Goal: Information Seeking & Learning: Get advice/opinions

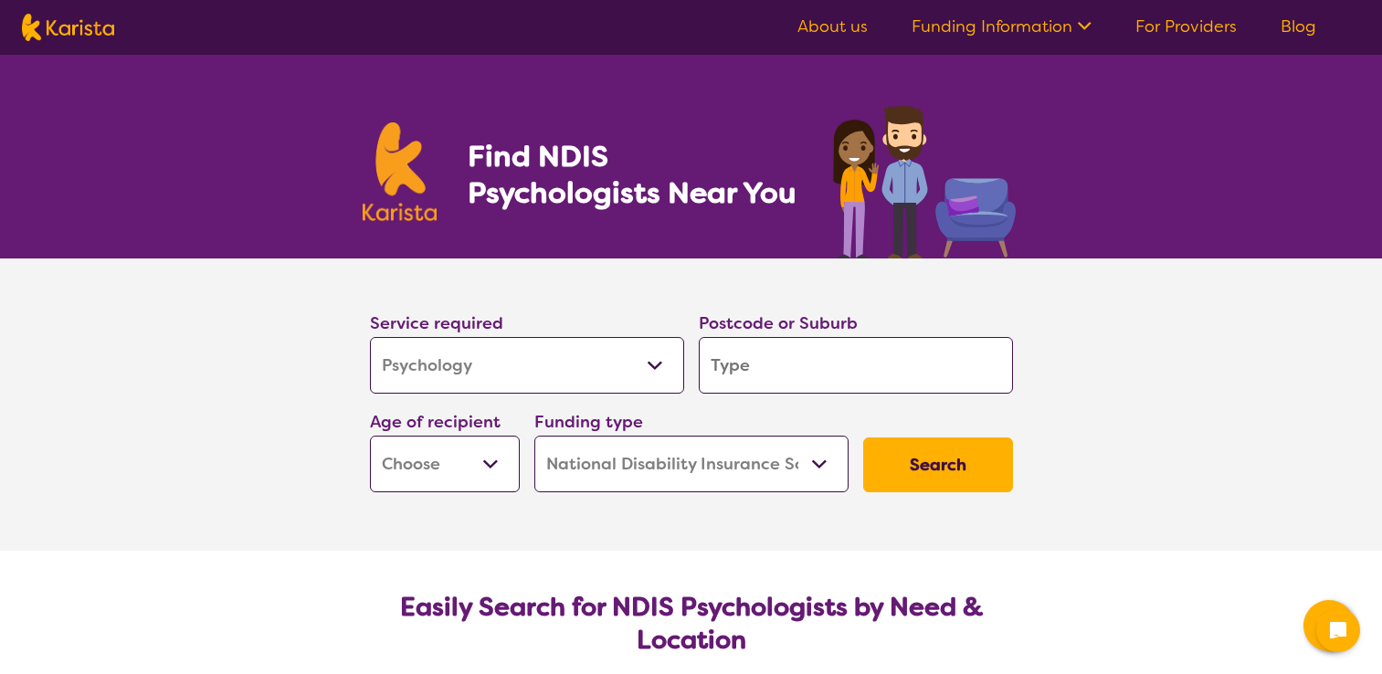
select select "Psychology"
select select "NDIS"
select select "Psychology"
select select "NDIS"
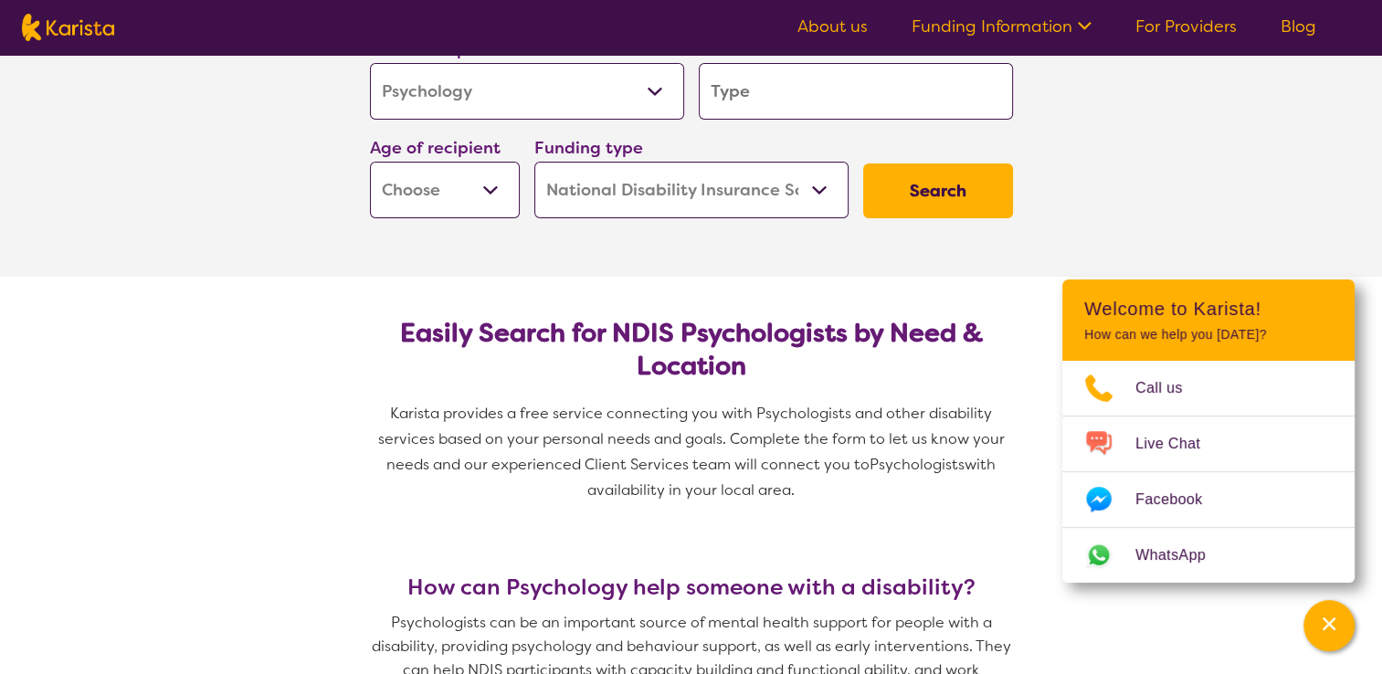
scroll to position [91, 0]
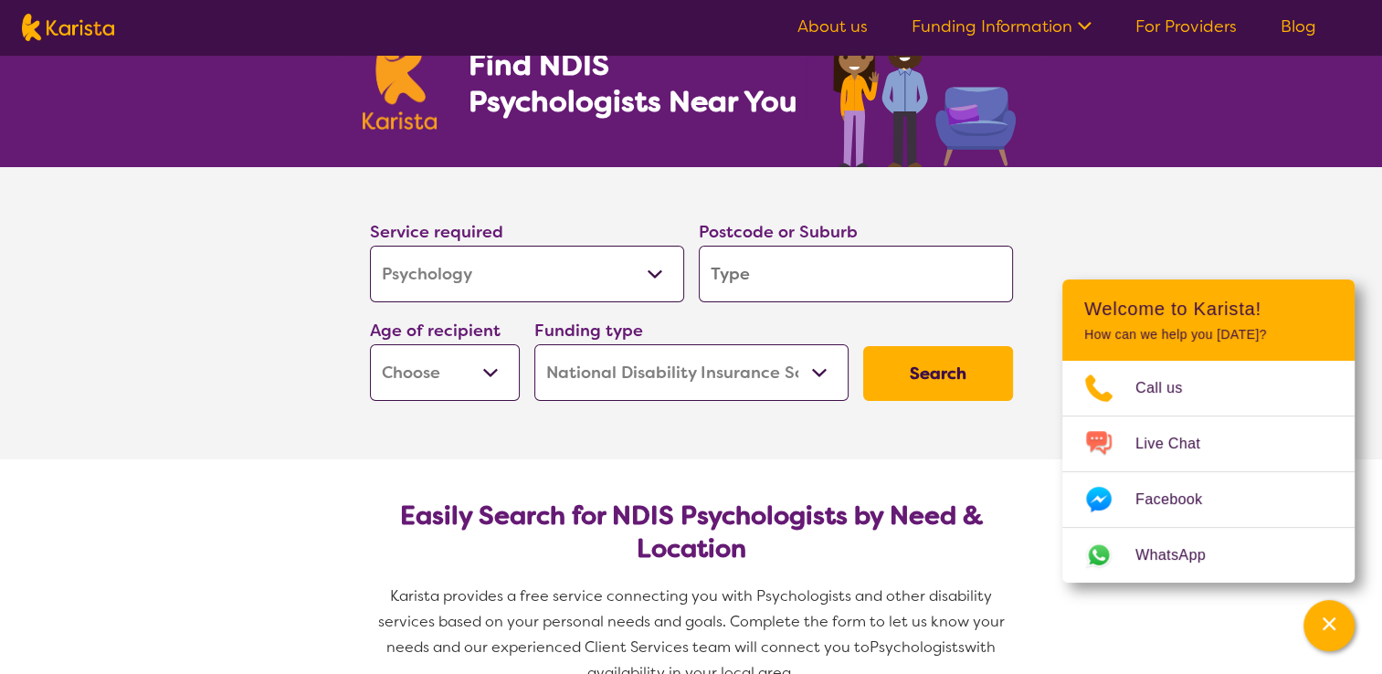
click at [502, 383] on select "Early Childhood - 0 to 9 Child - 10 to 11 Adolescent - 12 to 17 Adult - 18 to 6…" at bounding box center [445, 372] width 150 height 57
select select "AD"
click at [370, 344] on select "Early Childhood - 0 to 9 Child - 10 to 11 Adolescent - 12 to 17 Adult - 18 to 6…" at bounding box center [445, 372] width 150 height 57
select select "AD"
click at [727, 289] on input "search" at bounding box center [856, 274] width 314 height 57
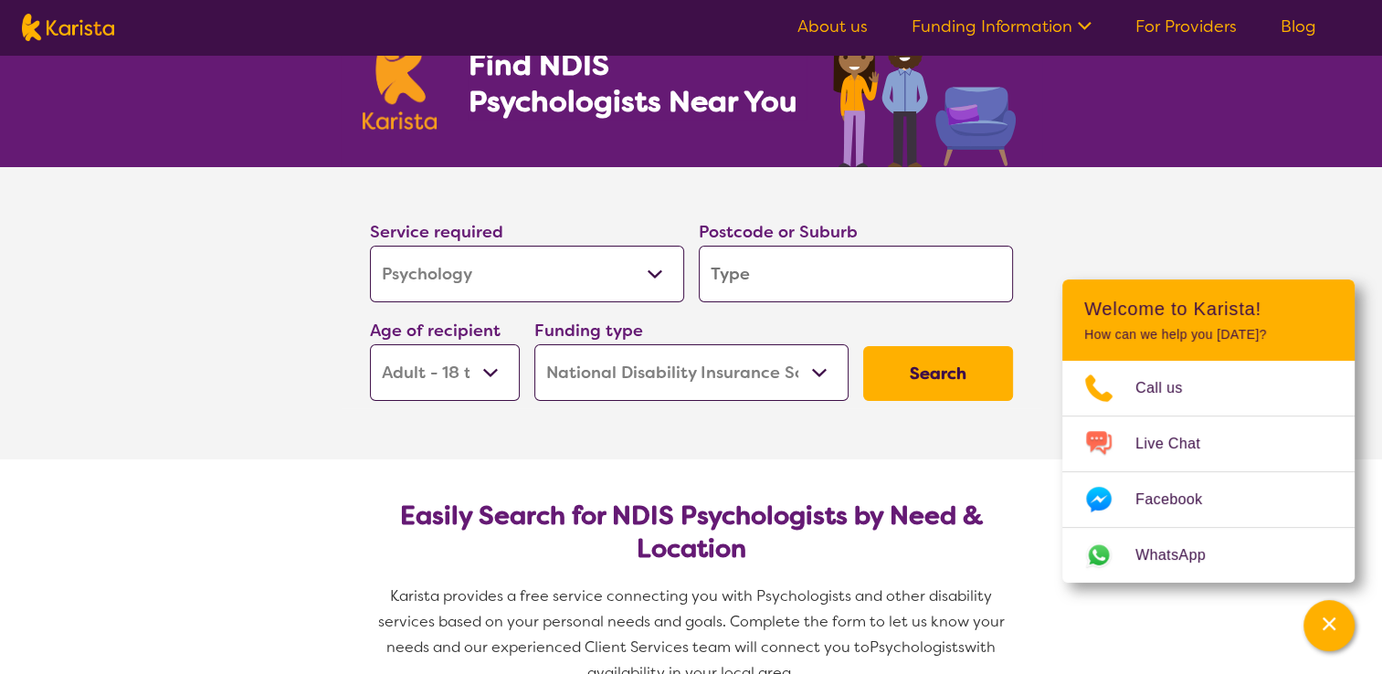
type input "4"
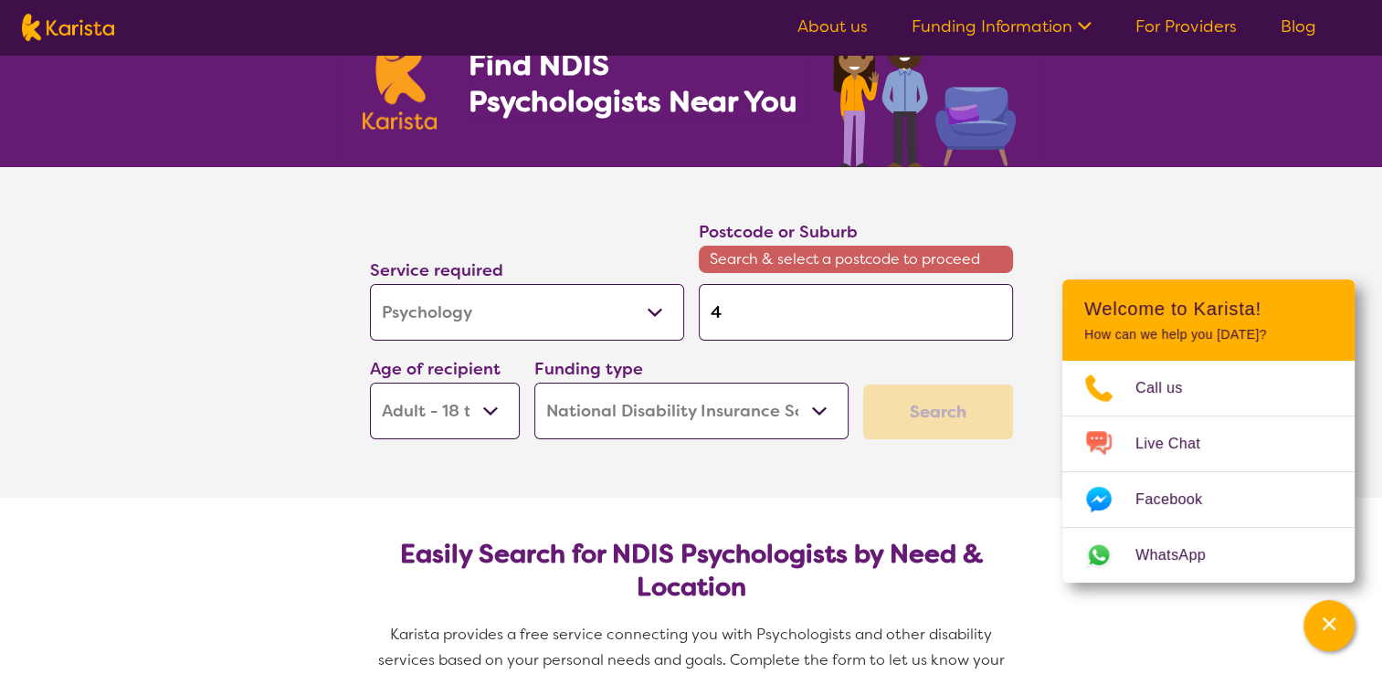
type input "40"
type input "403"
type input "4034"
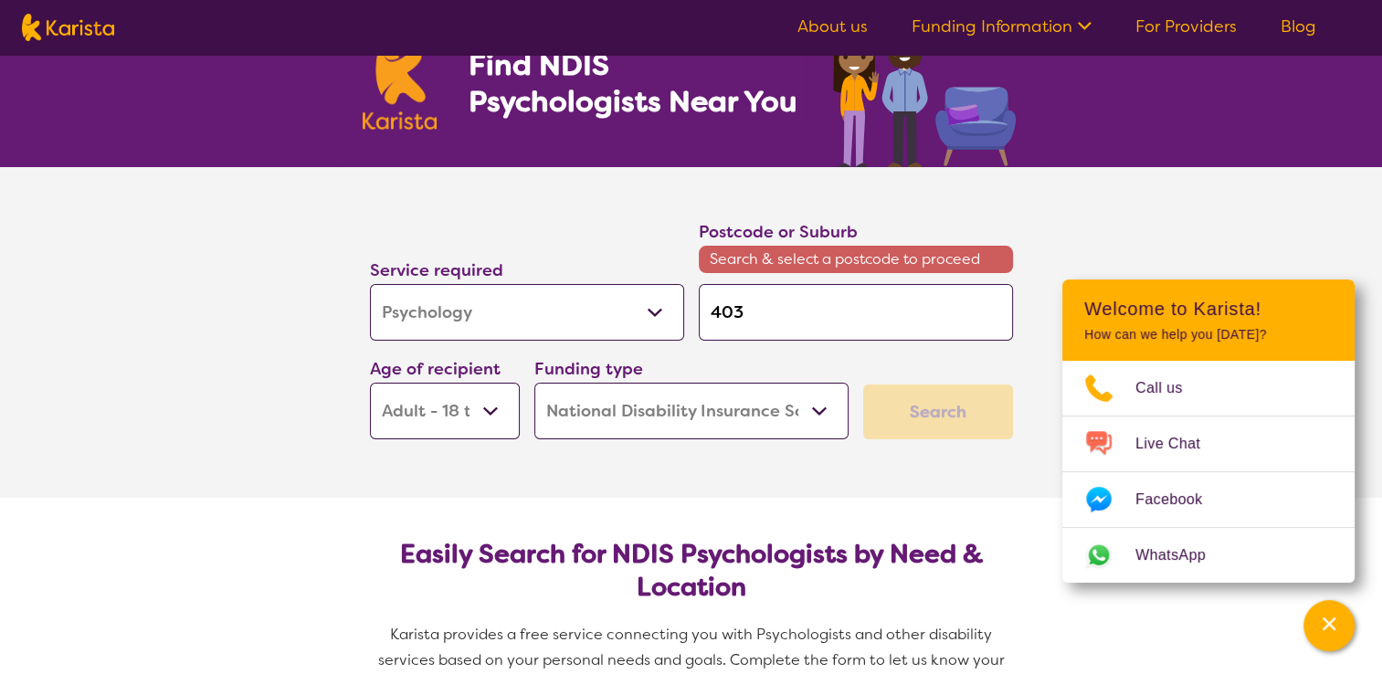
type input "4034"
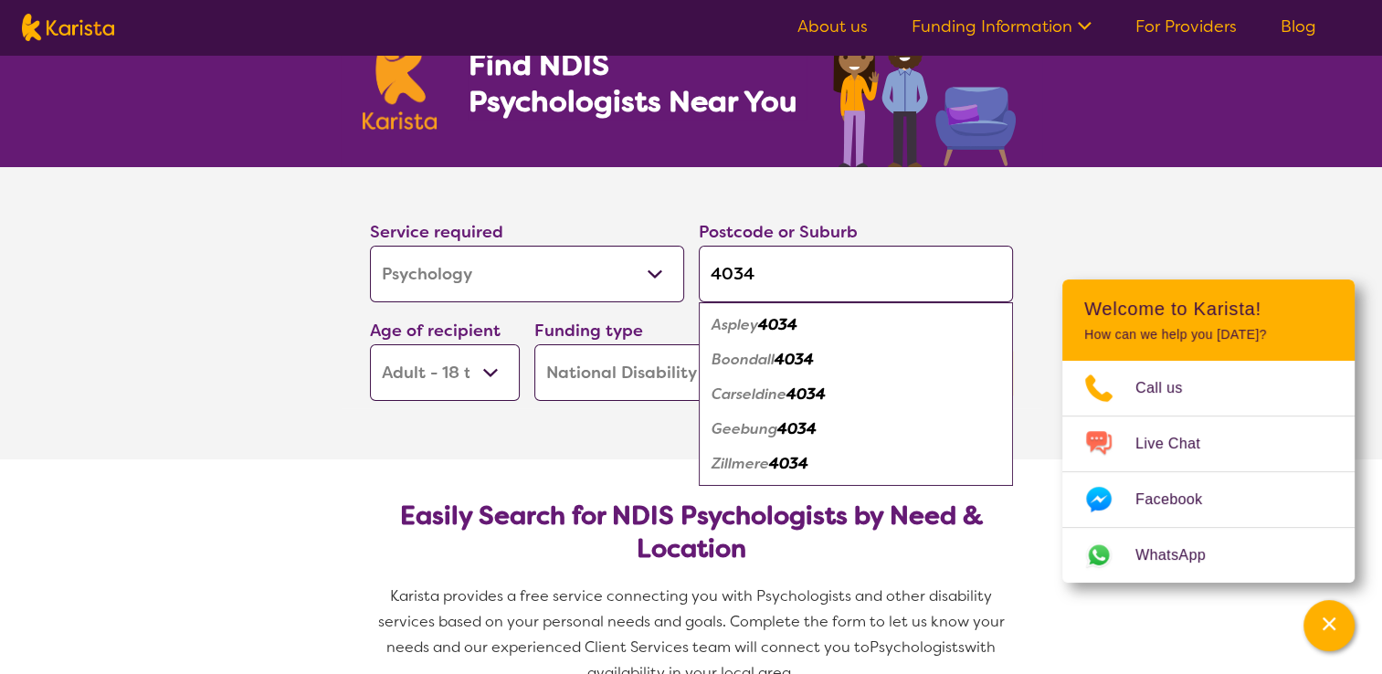
type input "4034"
click at [825, 364] on div "Boondall 4034" at bounding box center [856, 360] width 296 height 35
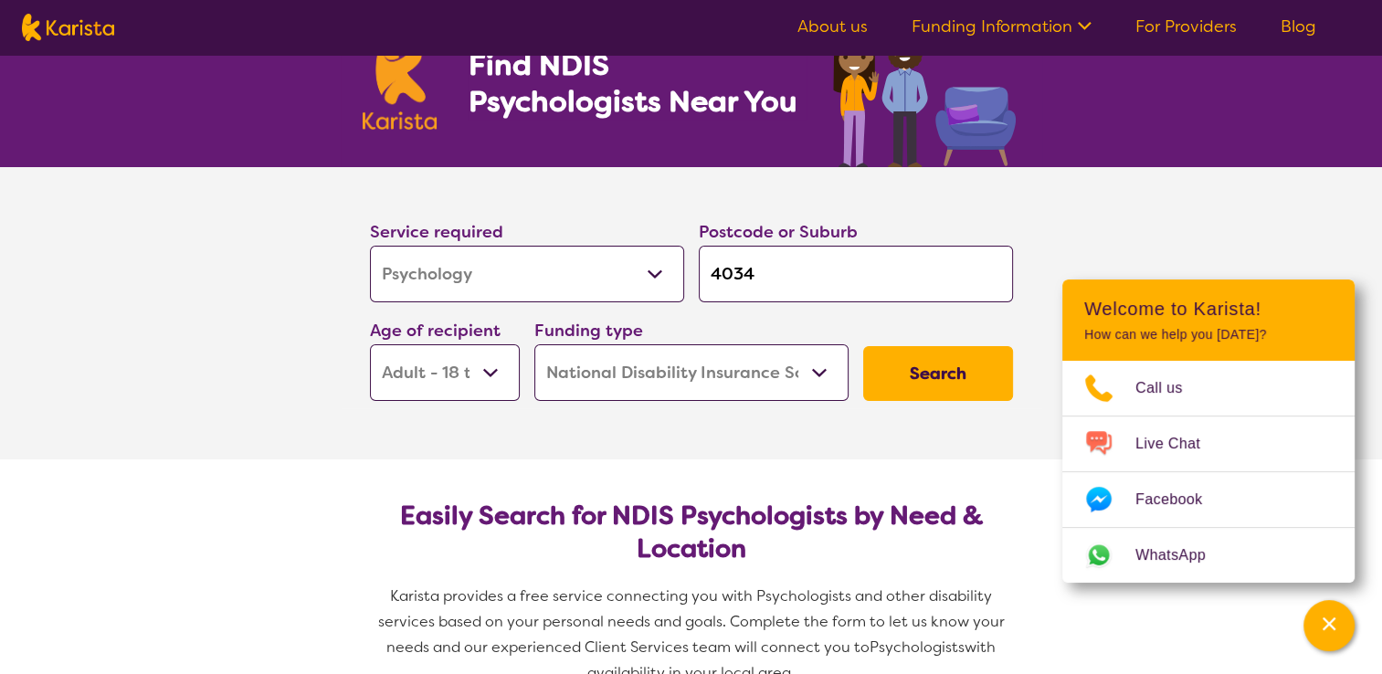
click at [898, 367] on button "Search" at bounding box center [938, 373] width 150 height 55
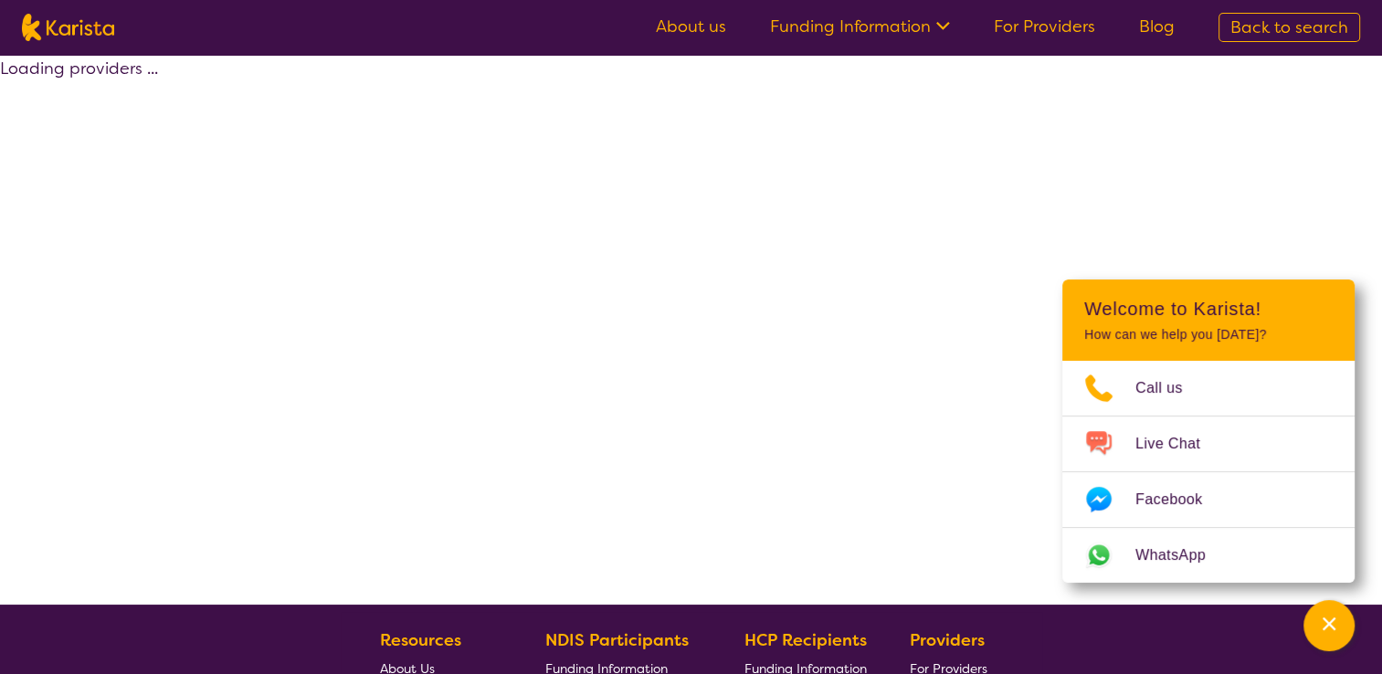
select select "by_score"
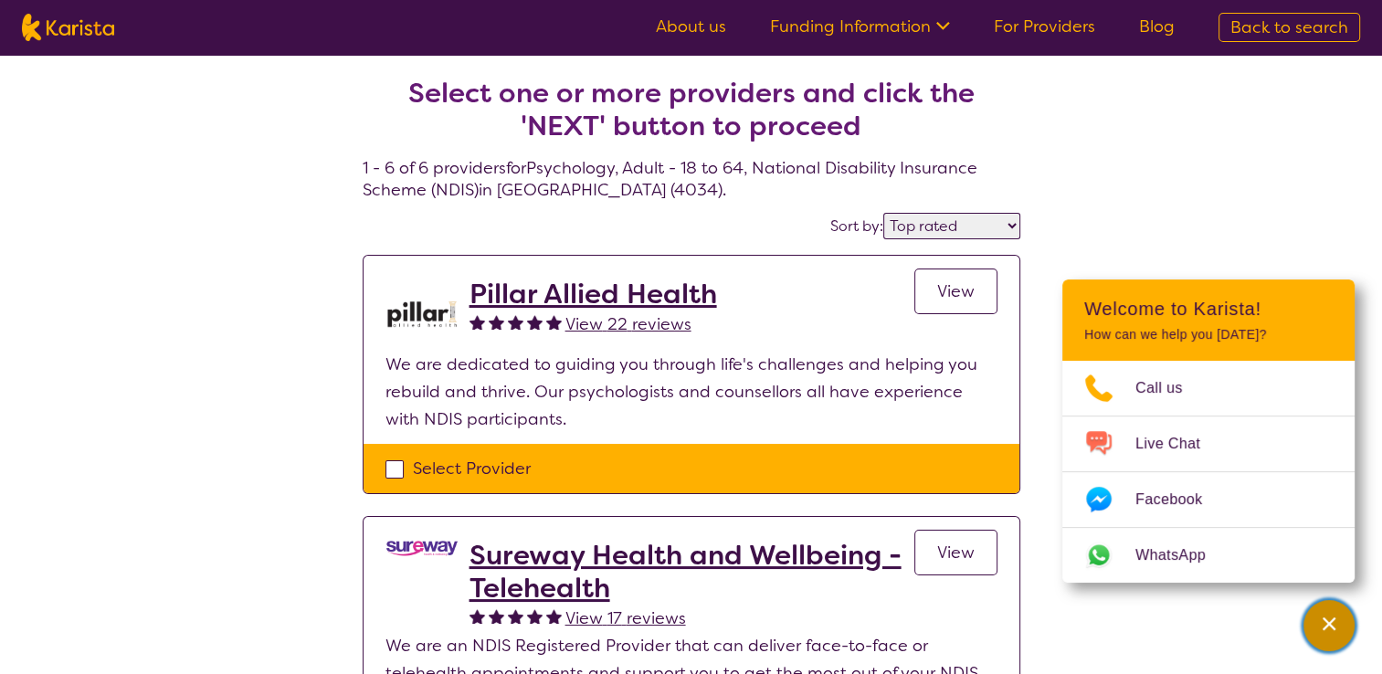
click at [1330, 633] on icon "Channel Menu" at bounding box center [1329, 624] width 18 height 18
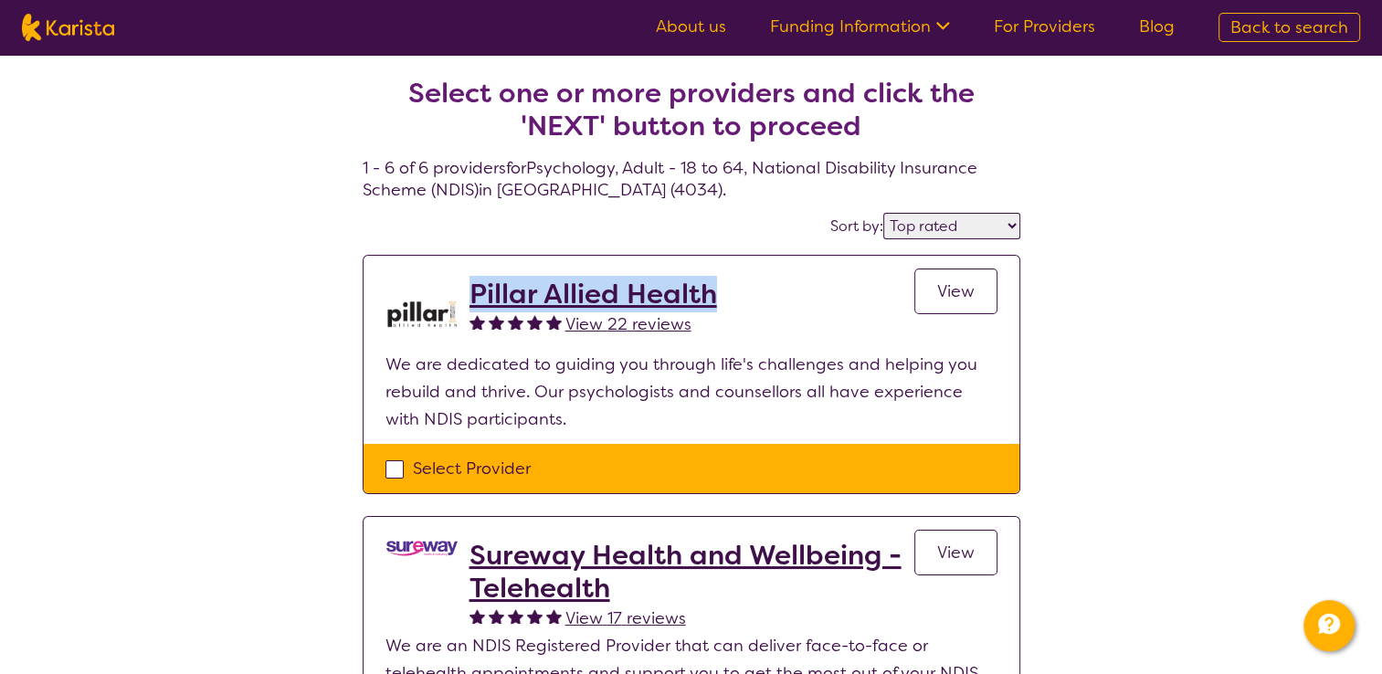
drag, startPoint x: 627, startPoint y: 298, endPoint x: 471, endPoint y: 284, distance: 156.8
click at [471, 284] on section "Pillar Allied Health View 22 reviews View We are dedicated to guiding you throu…" at bounding box center [692, 350] width 656 height 188
copy h2 "Pillar Allied Health"
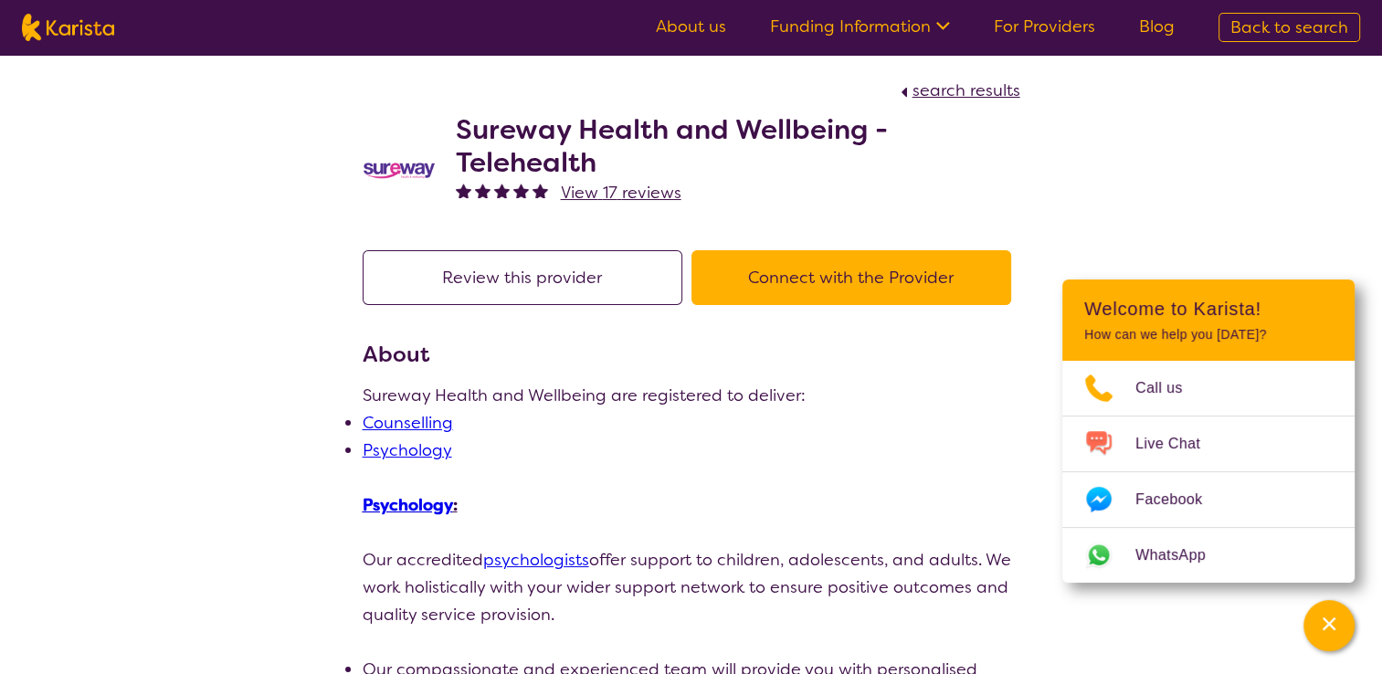
click at [592, 139] on h2 "Sureway Health and Wellbeing - Telehealth" at bounding box center [738, 146] width 565 height 66
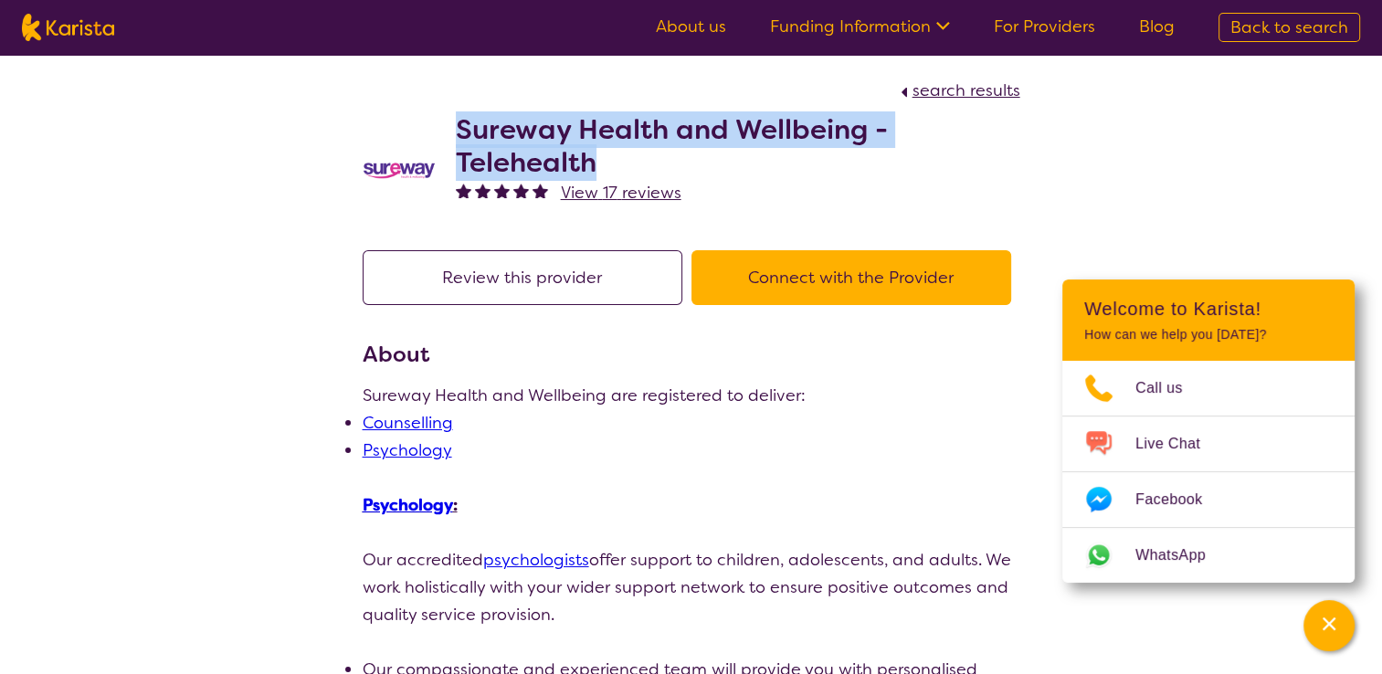
drag, startPoint x: 599, startPoint y: 165, endPoint x: 429, endPoint y: 114, distance: 178.4
click at [429, 114] on div "Sureway Health and Wellbeing - Telehealth View 17 reviews" at bounding box center [692, 166] width 658 height 124
copy h2 "Sureway Health and Wellbeing - Telehealth"
